Goal: Information Seeking & Learning: Learn about a topic

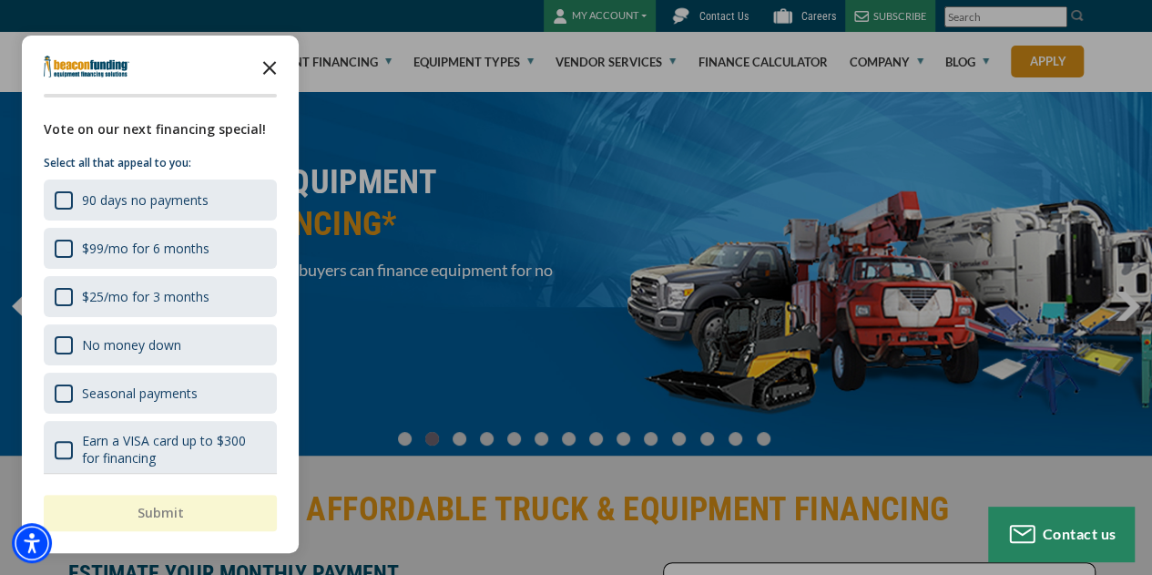
click at [270, 68] on polygon "Close the survey" at bounding box center [270, 68] width 14 height 14
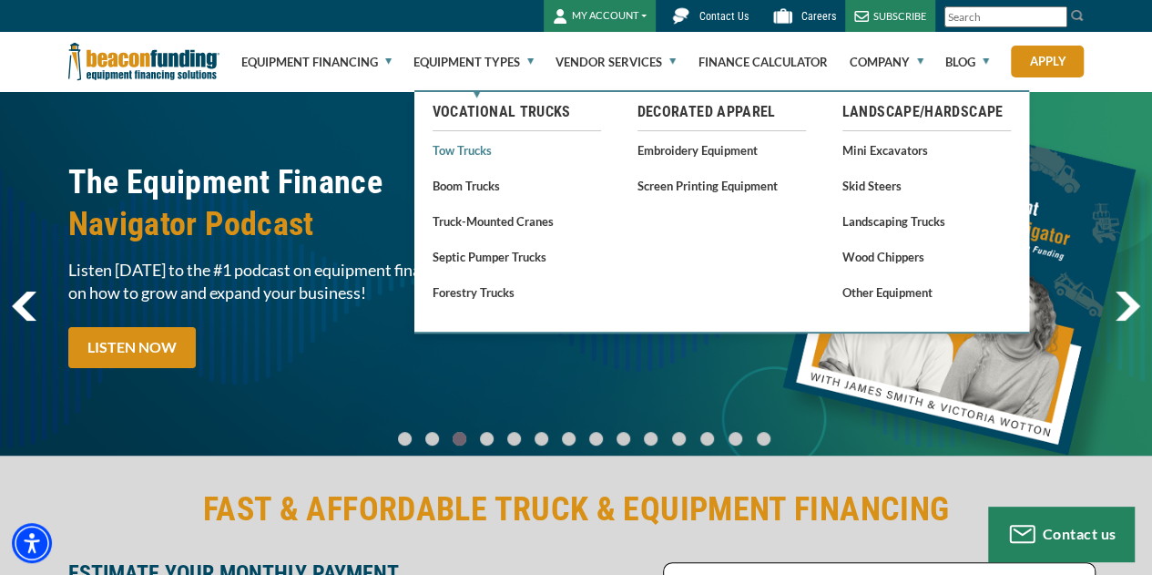
click at [451, 143] on link "Tow Trucks" at bounding box center [516, 149] width 168 height 23
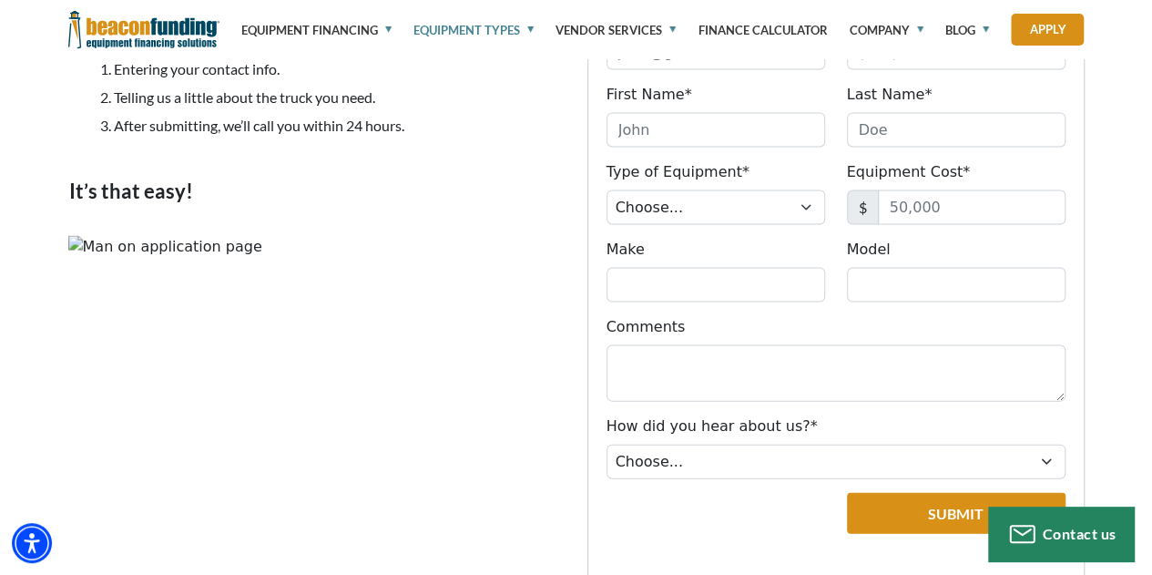
scroll to position [1792, 0]
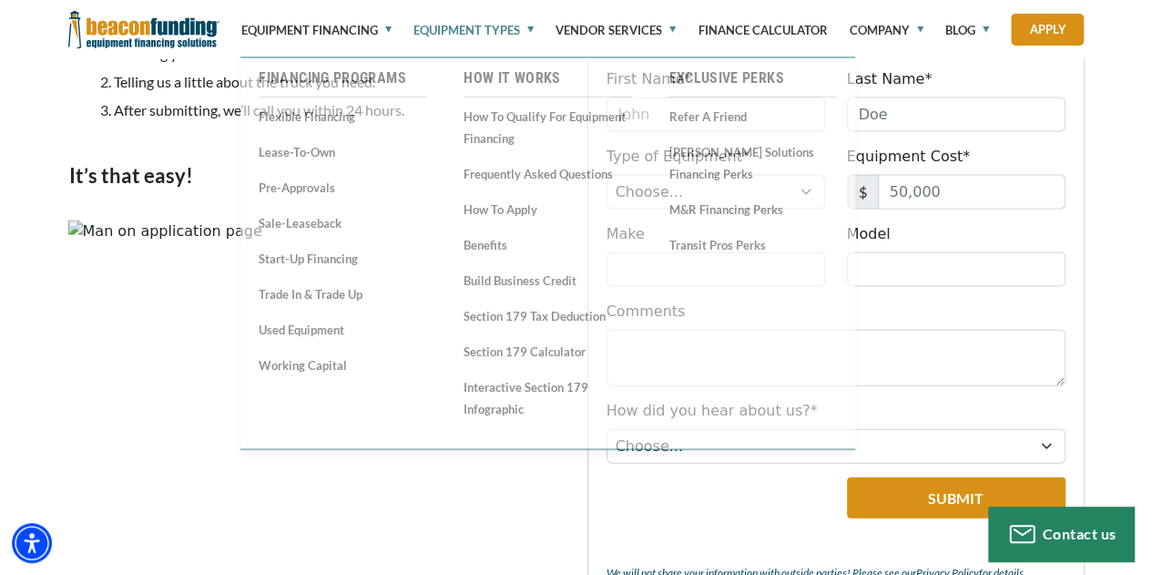
click at [193, 46] on img at bounding box center [143, 29] width 151 height 59
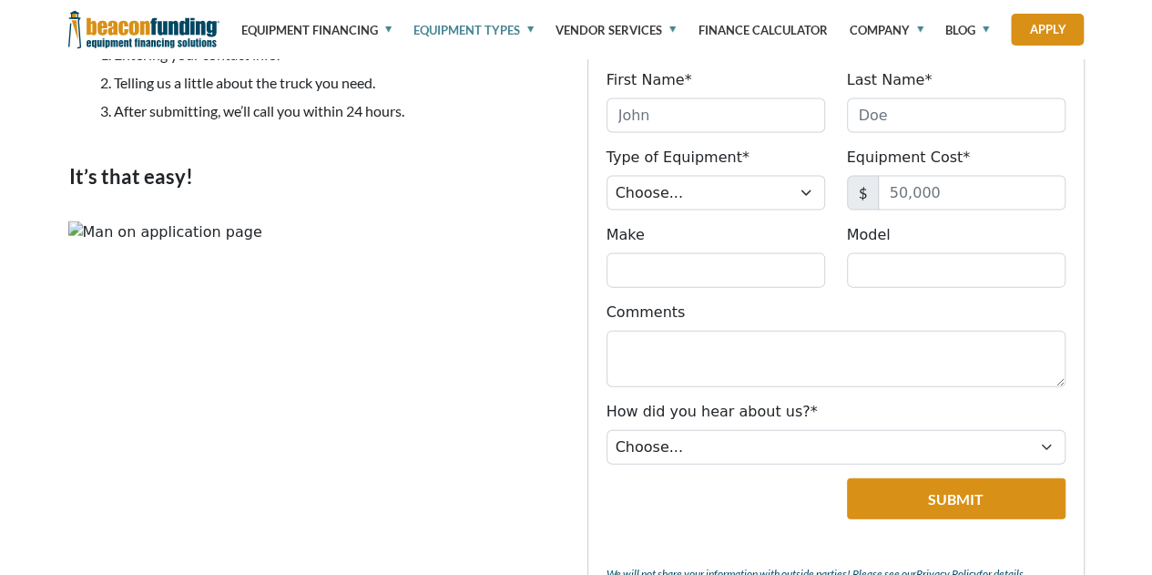
scroll to position [1790, 0]
